Goal: Task Accomplishment & Management: Complete application form

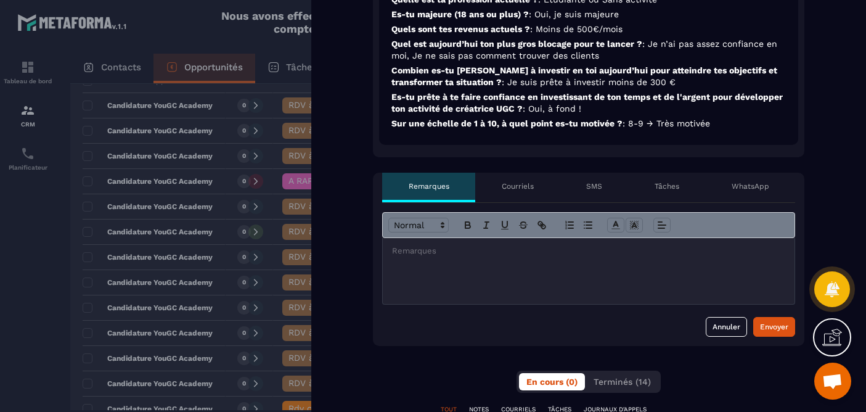
scroll to position [501, 0]
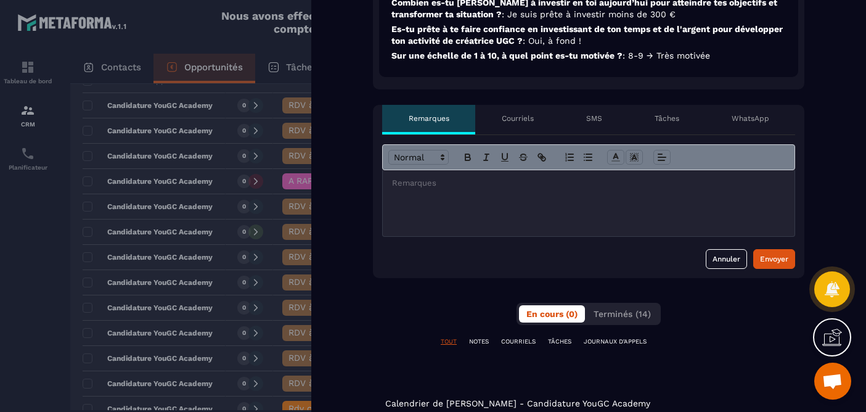
click at [543, 193] on div at bounding box center [589, 203] width 412 height 66
click at [766, 253] on div "Envoyer" at bounding box center [774, 259] width 28 height 12
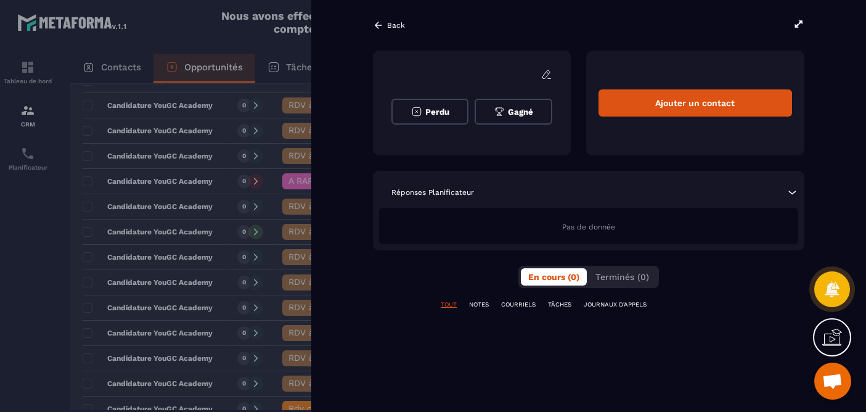
click at [378, 23] on icon at bounding box center [378, 25] width 11 height 11
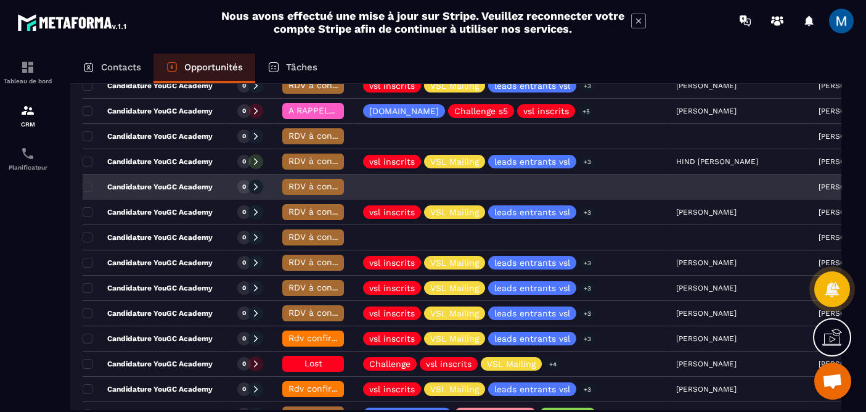
scroll to position [259, 0]
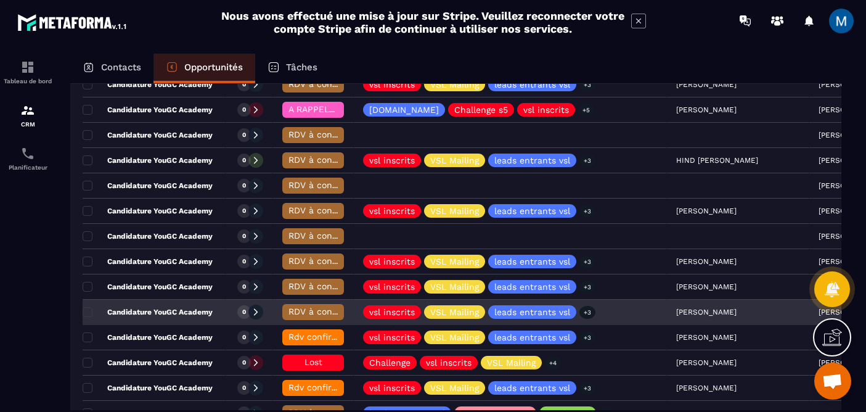
click at [208, 314] on p "Candidature YouGC Academy" at bounding box center [148, 312] width 130 height 10
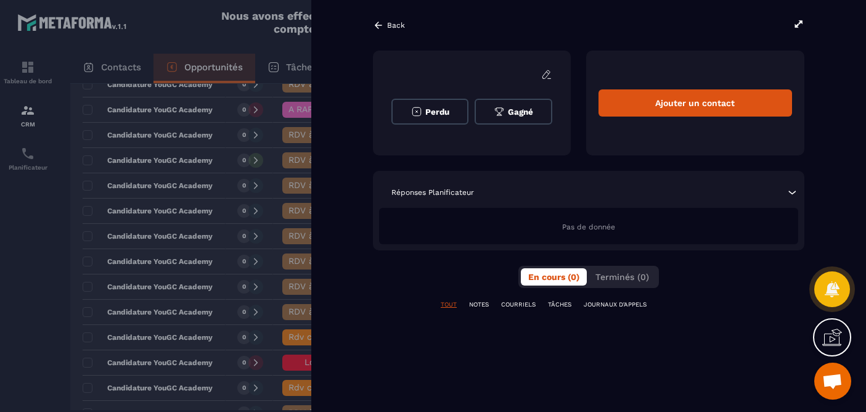
click at [376, 27] on icon at bounding box center [378, 25] width 7 height 7
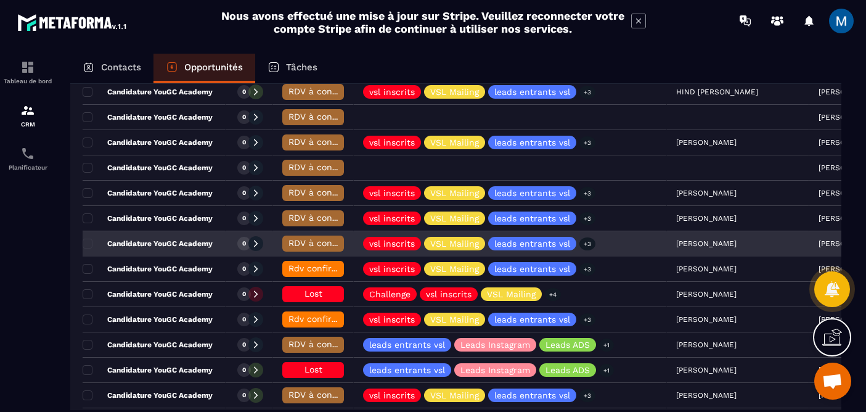
scroll to position [343, 0]
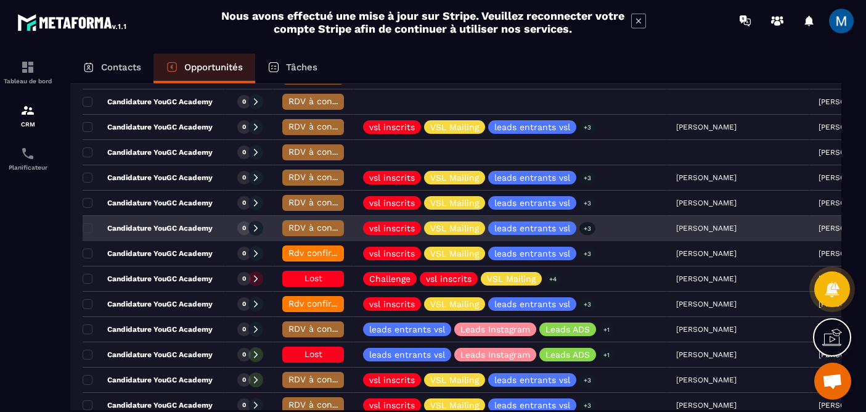
click at [212, 224] on div "Candidature YouGC Academy" at bounding box center [154, 228] width 143 height 25
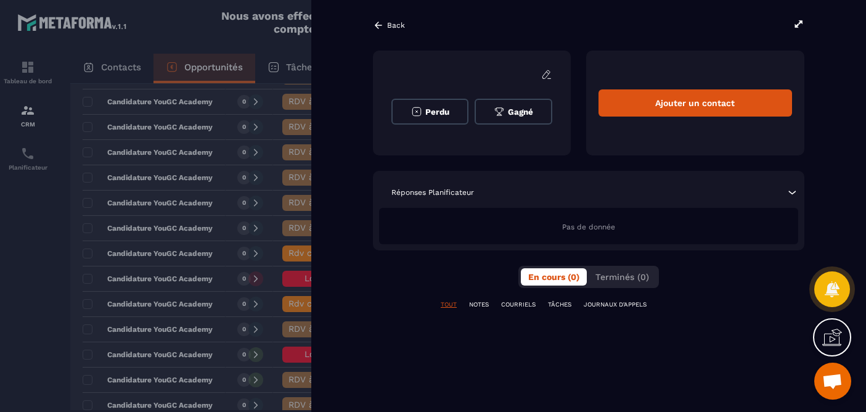
click at [375, 23] on icon at bounding box center [378, 25] width 11 height 11
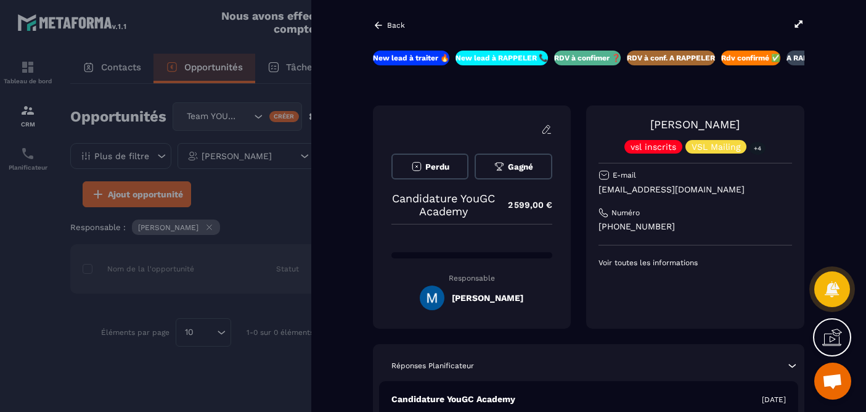
scroll to position [0, 159]
